Goal: Information Seeking & Learning: Learn about a topic

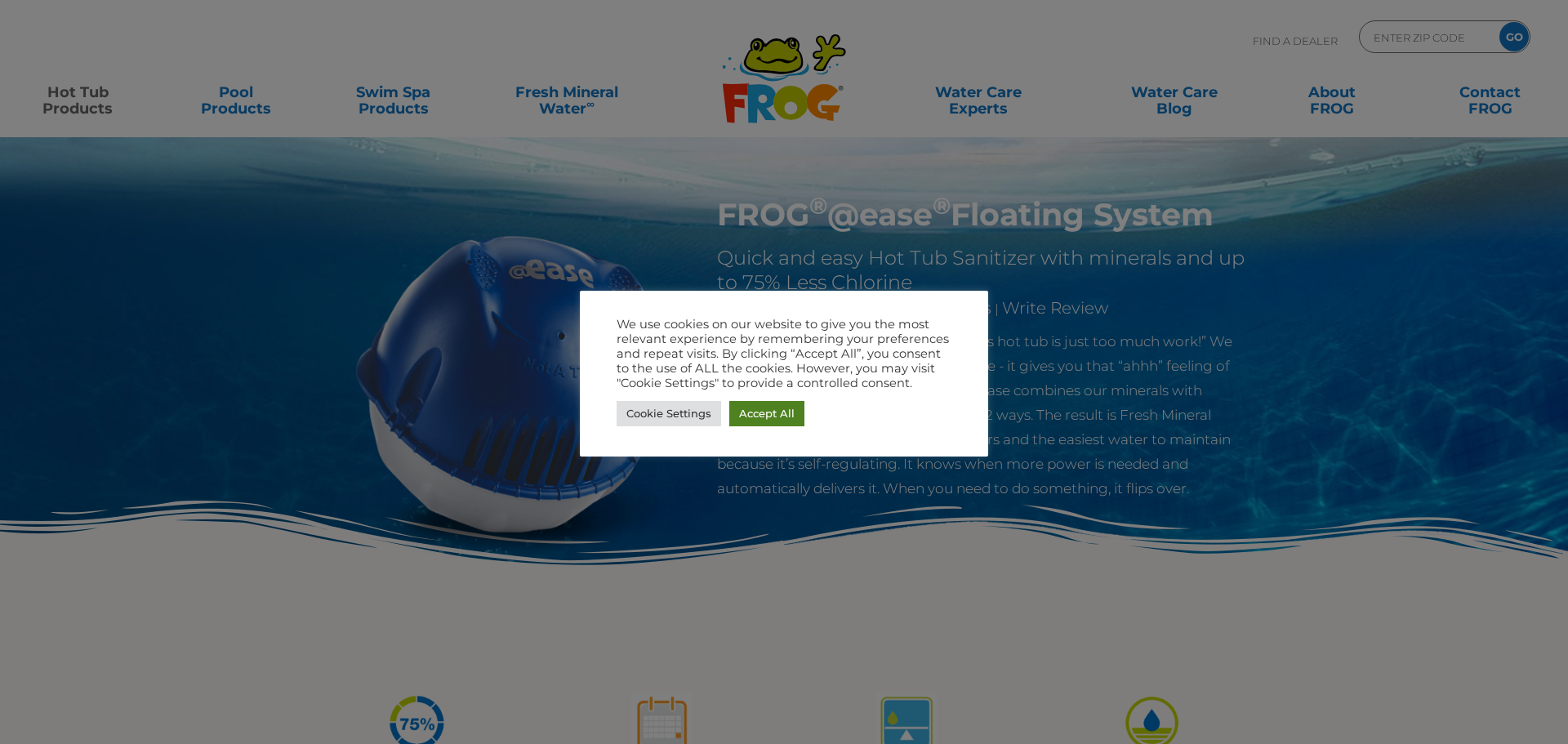
click at [775, 415] on link "Accept All" at bounding box center [767, 413] width 75 height 25
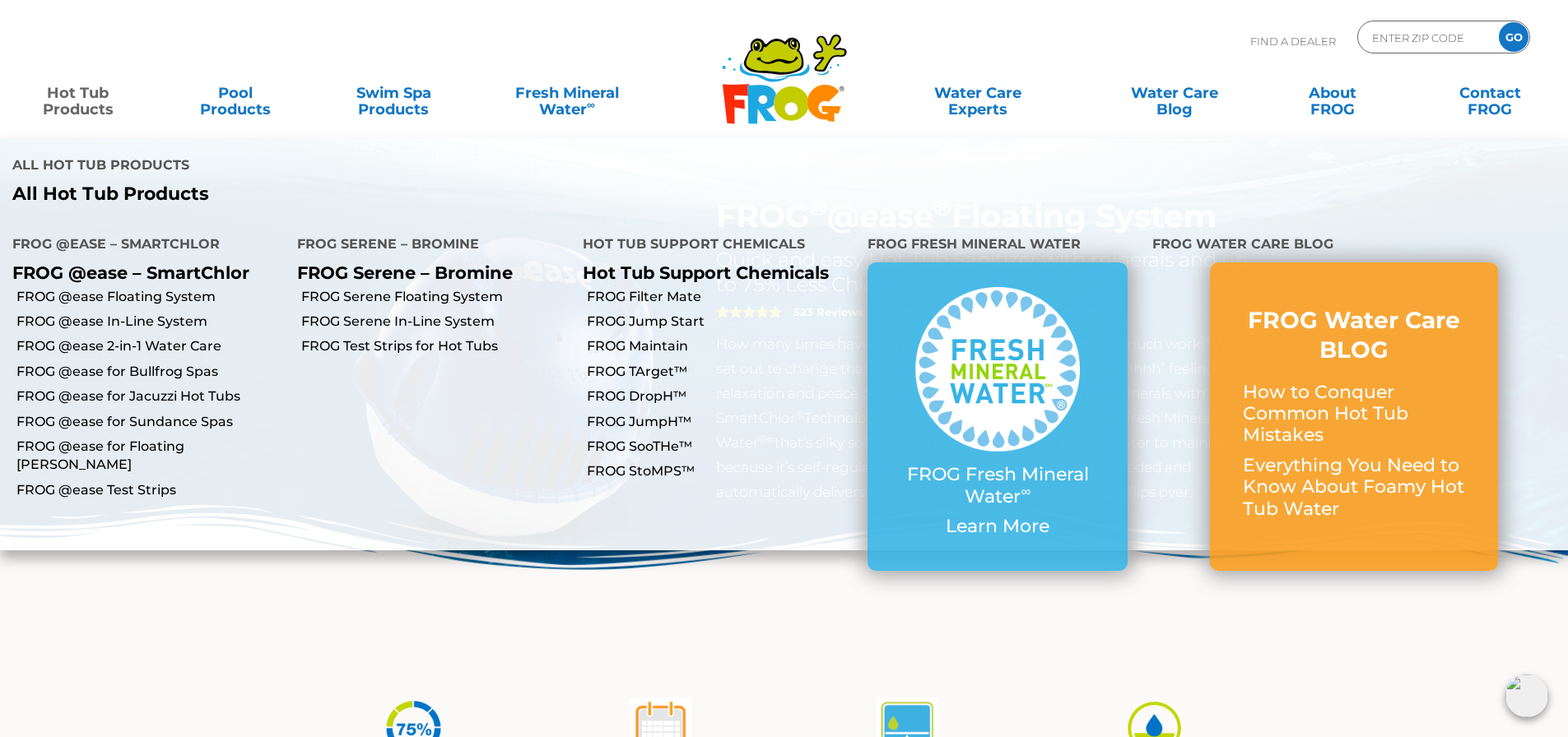
click at [74, 102] on link "Hot Tub Products" at bounding box center [78, 93] width 122 height 33
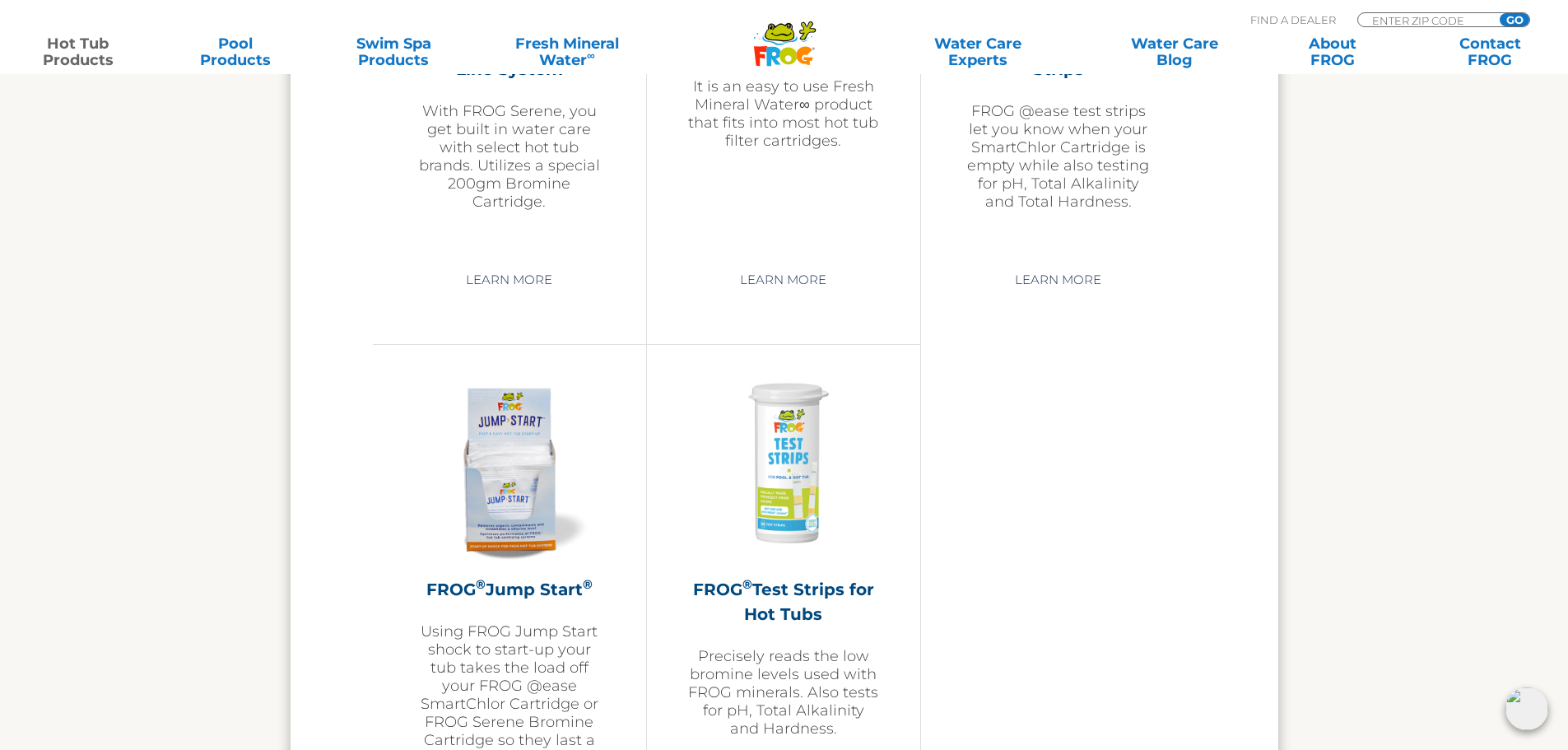
scroll to position [3869, 0]
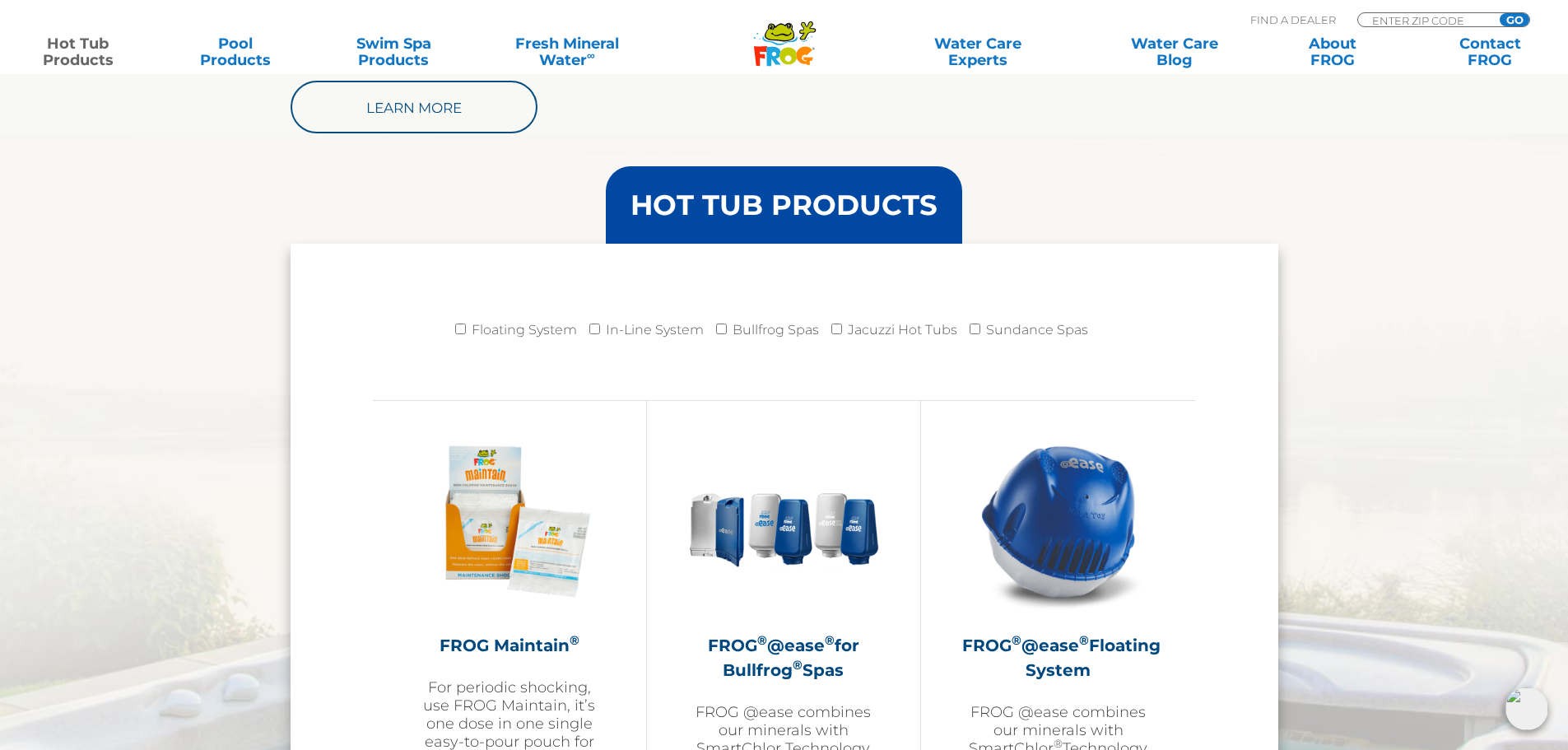
drag, startPoint x: 1423, startPoint y: 487, endPoint x: 1442, endPoint y: 189, distance: 298.6
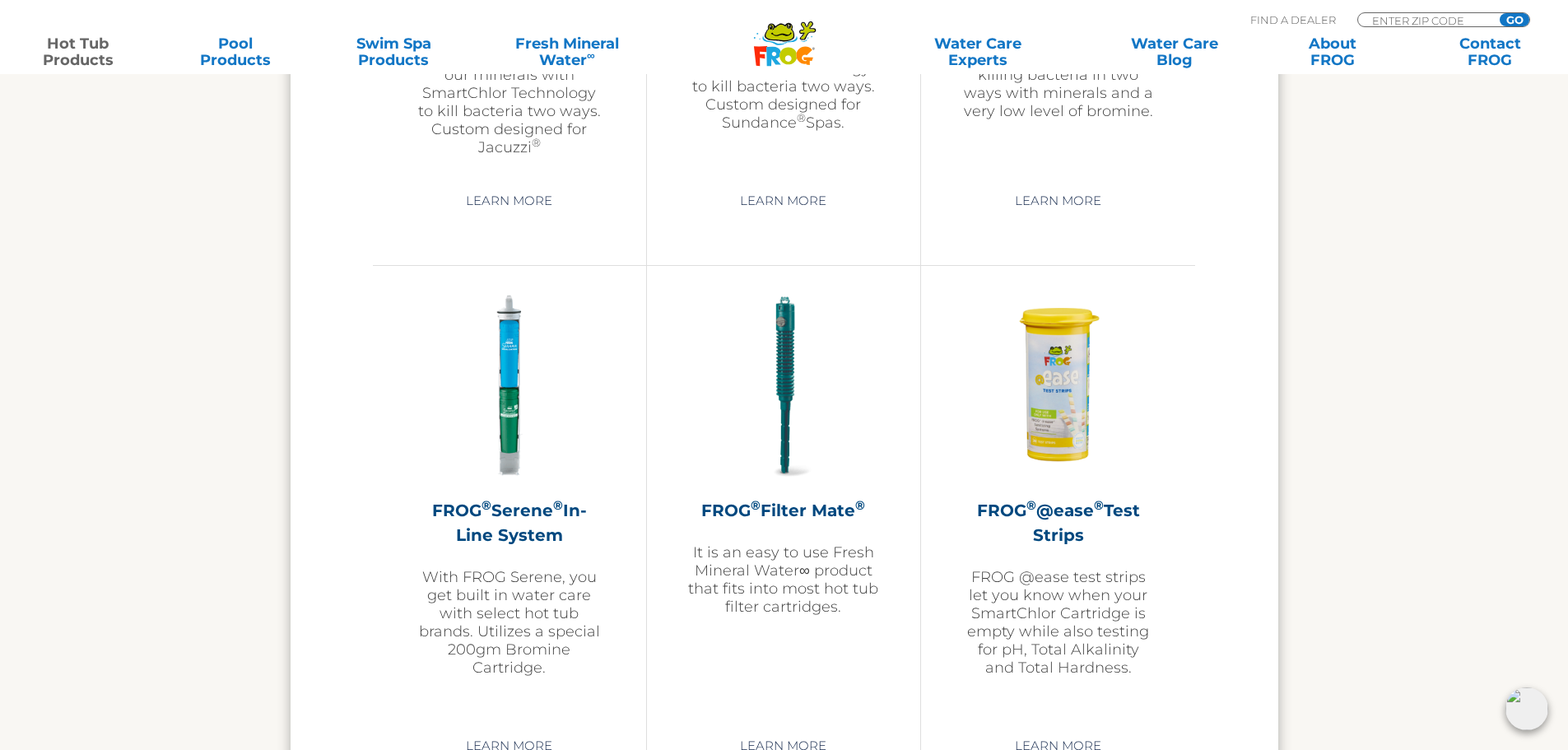
drag, startPoint x: 1396, startPoint y: 483, endPoint x: 1389, endPoint y: 186, distance: 297.1
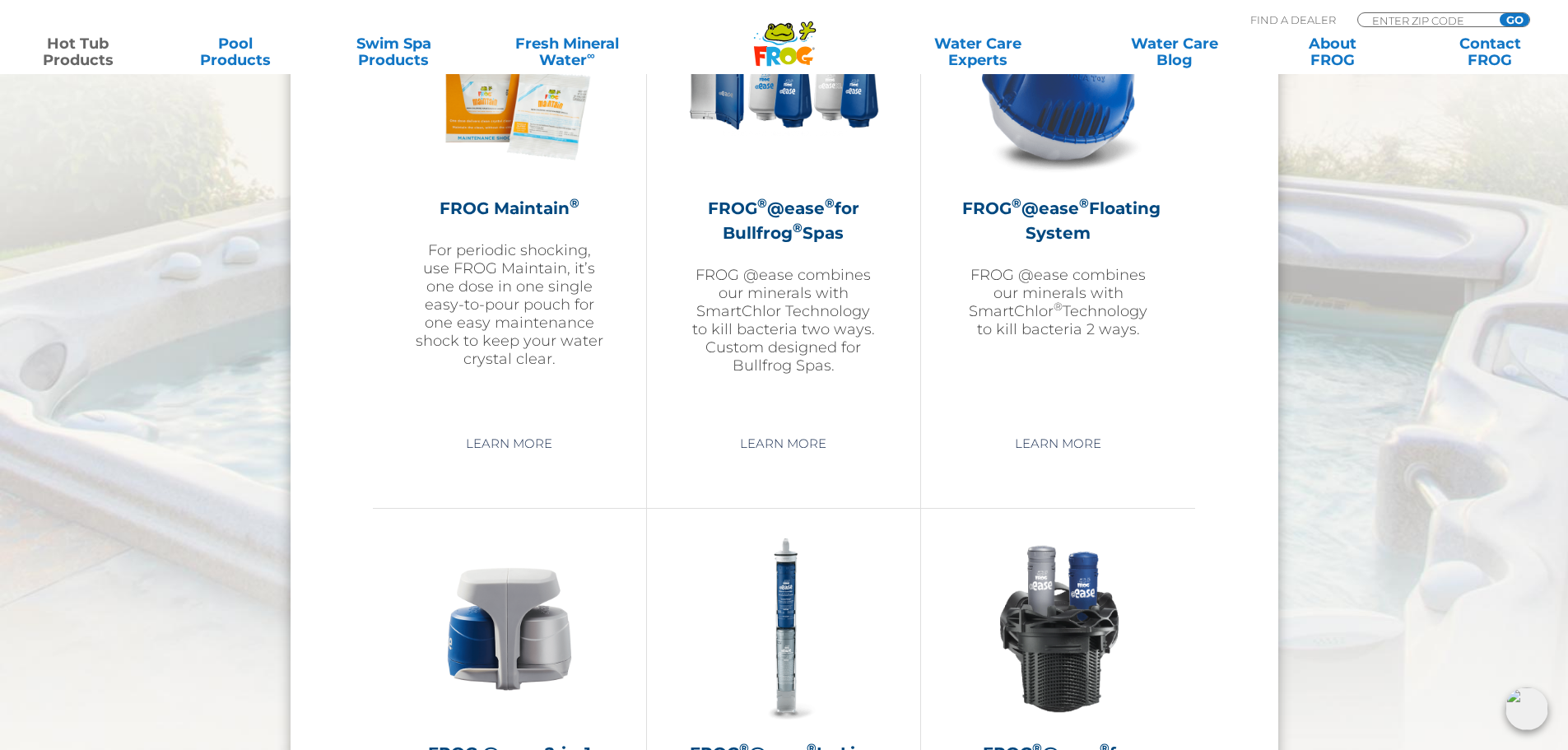
scroll to position [1811, 0]
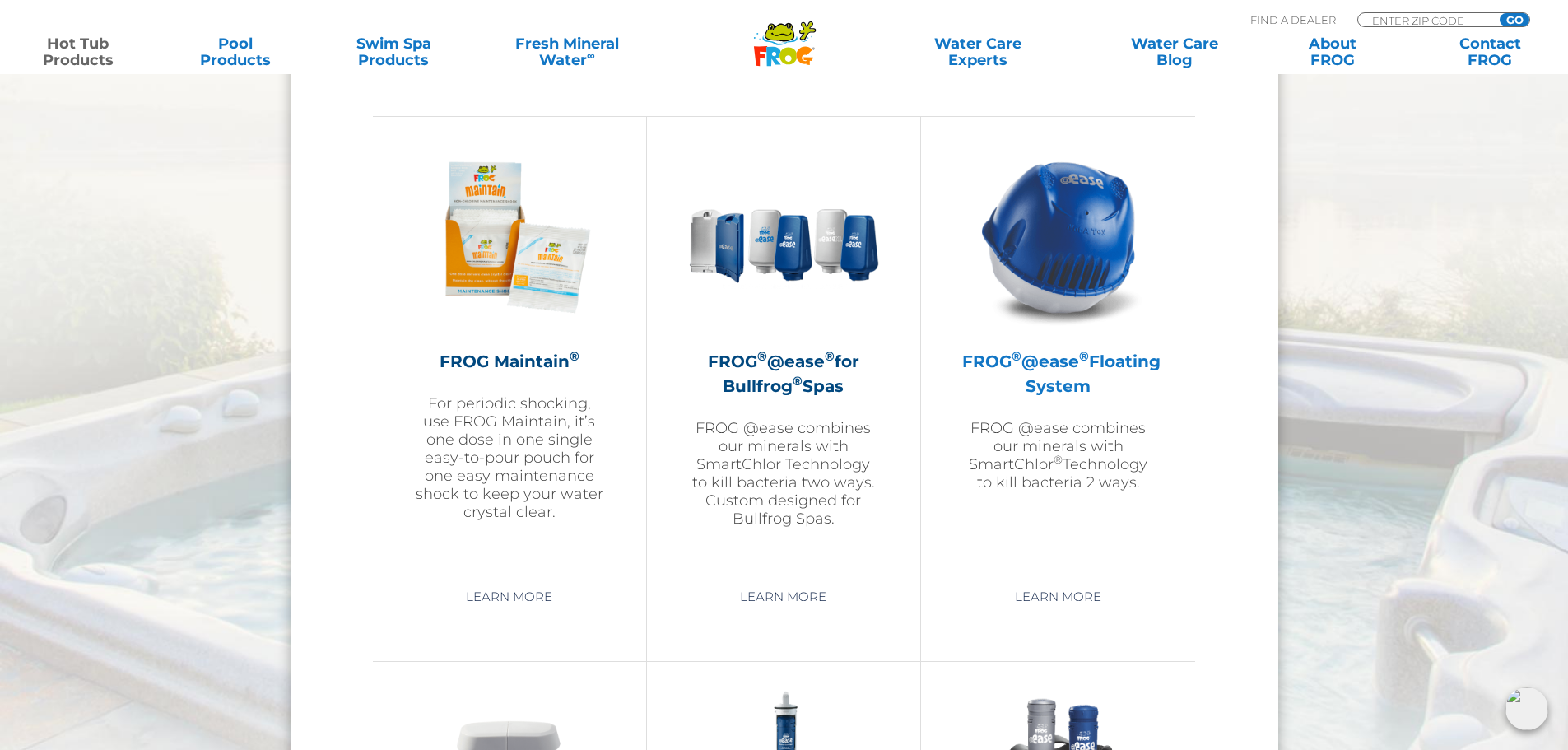
click at [1059, 236] on img at bounding box center [1059, 237] width 191 height 191
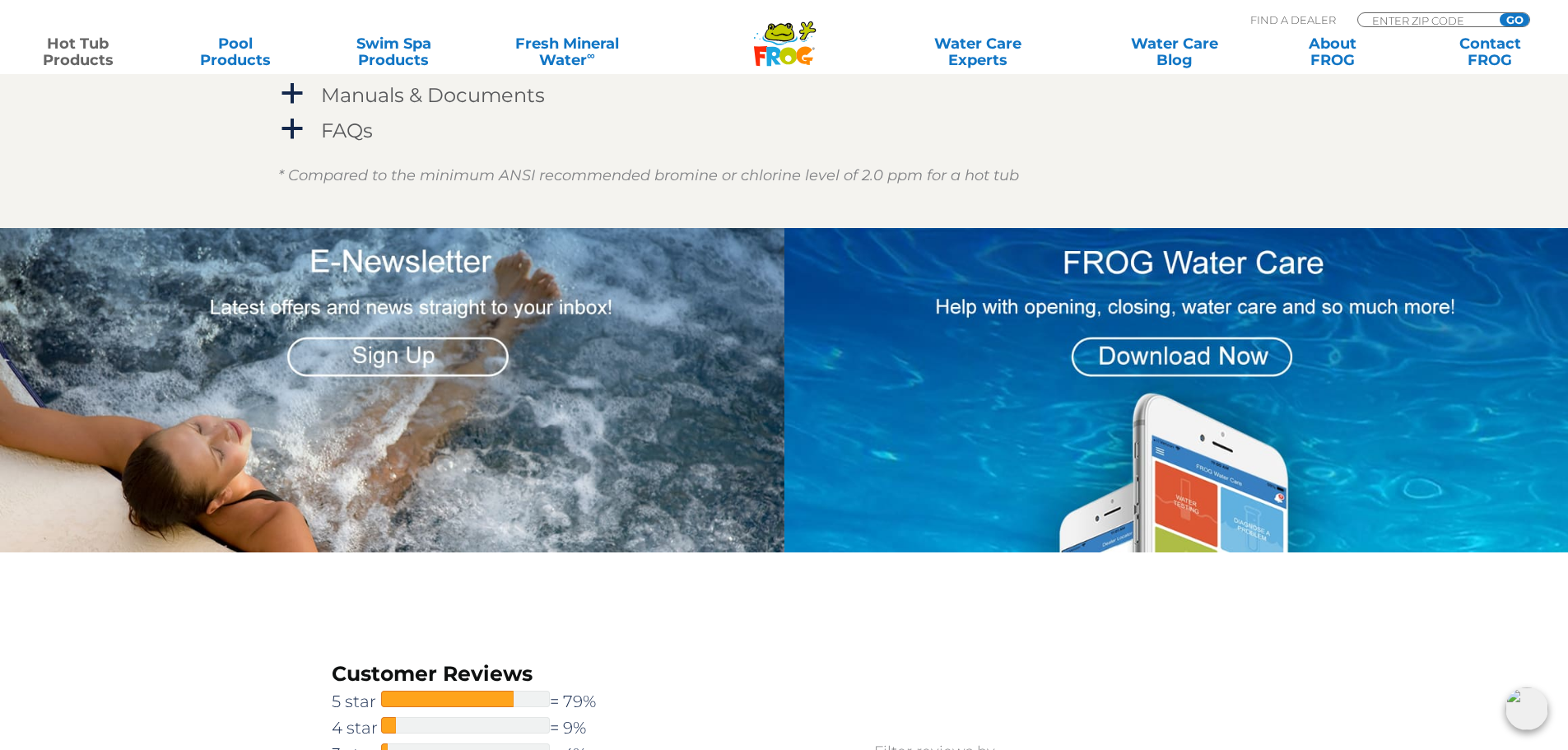
scroll to position [2388, 0]
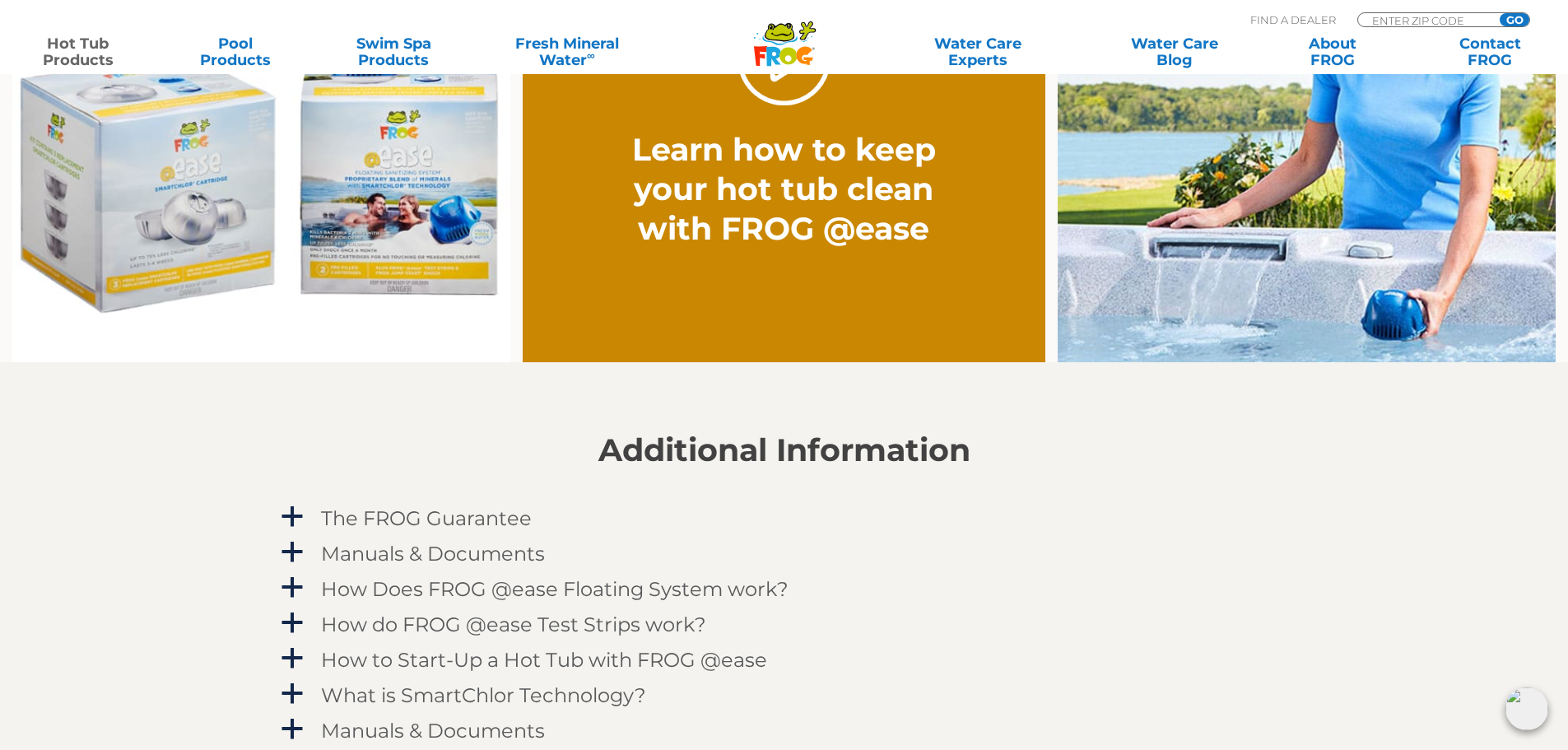
scroll to position [1400, 0]
